Goal: Task Accomplishment & Management: Use online tool/utility

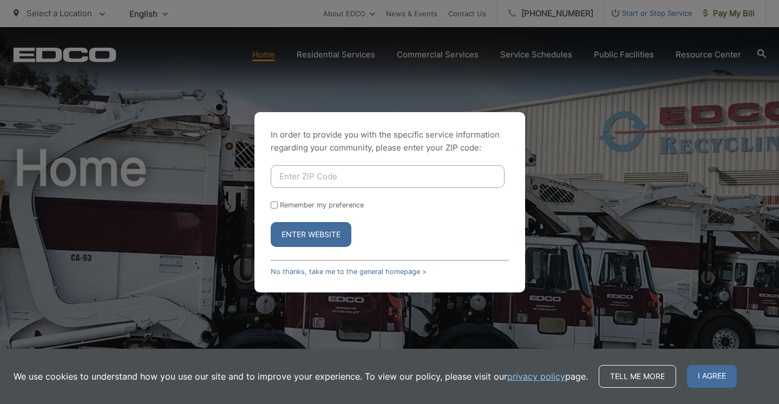
click at [322, 171] on input "Enter ZIP Code" at bounding box center [388, 176] width 234 height 23
type input "92003"
click at [325, 204] on label "Remember my preference" at bounding box center [322, 205] width 84 height 8
click at [278, 204] on input "Remember my preference" at bounding box center [274, 204] width 7 height 7
checkbox input "true"
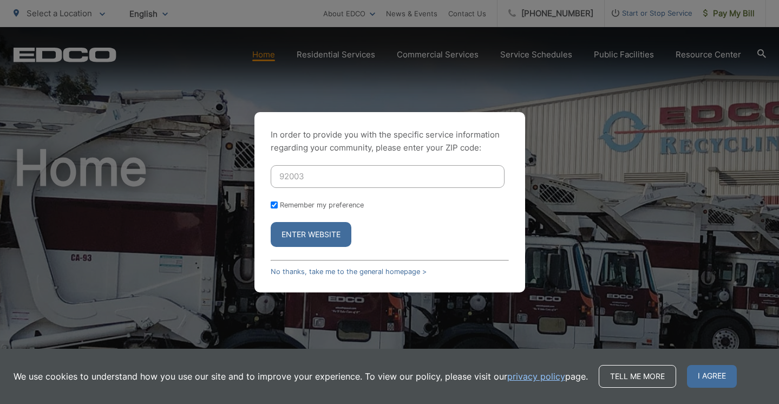
click at [324, 234] on button "Enter Website" at bounding box center [311, 234] width 81 height 25
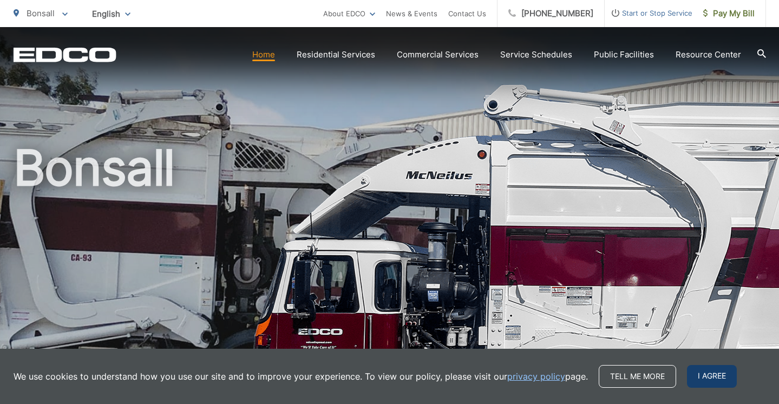
click at [725, 383] on span "I agree" at bounding box center [712, 376] width 50 height 23
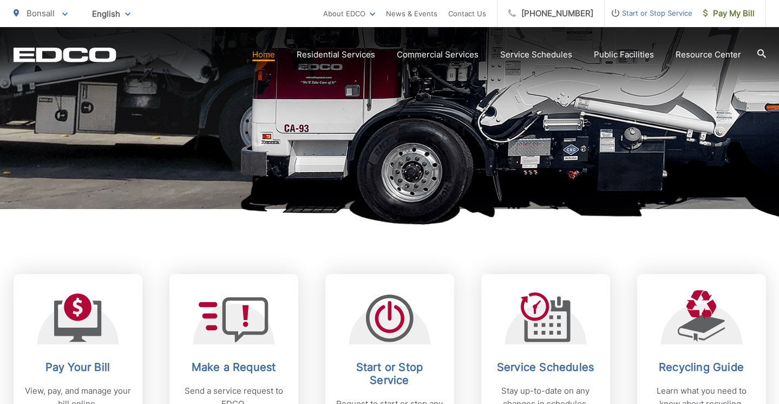
scroll to position [321, 0]
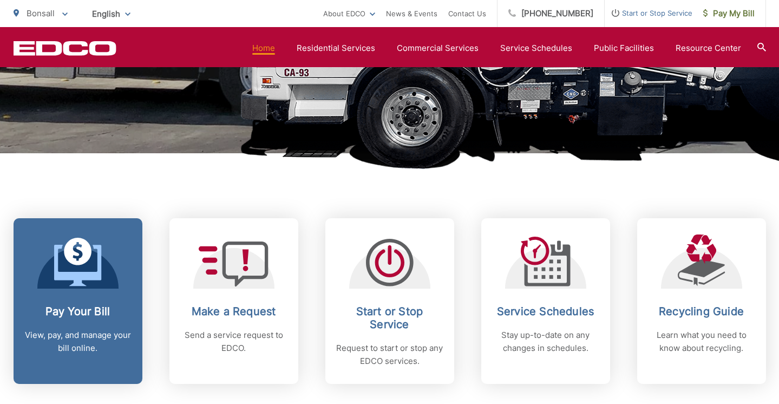
click at [77, 266] on icon at bounding box center [78, 262] width 48 height 49
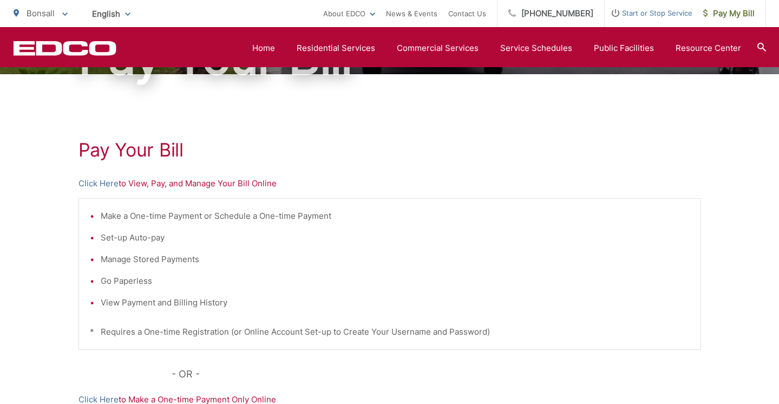
scroll to position [139, 0]
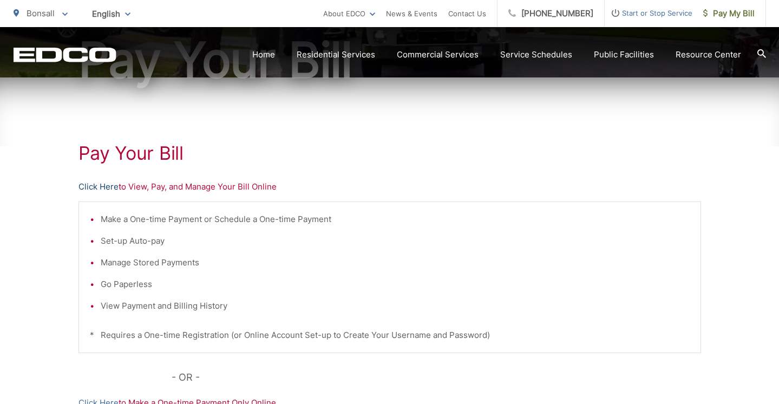
click at [115, 184] on link "Click Here" at bounding box center [99, 186] width 40 height 13
